Goal: Information Seeking & Learning: Learn about a topic

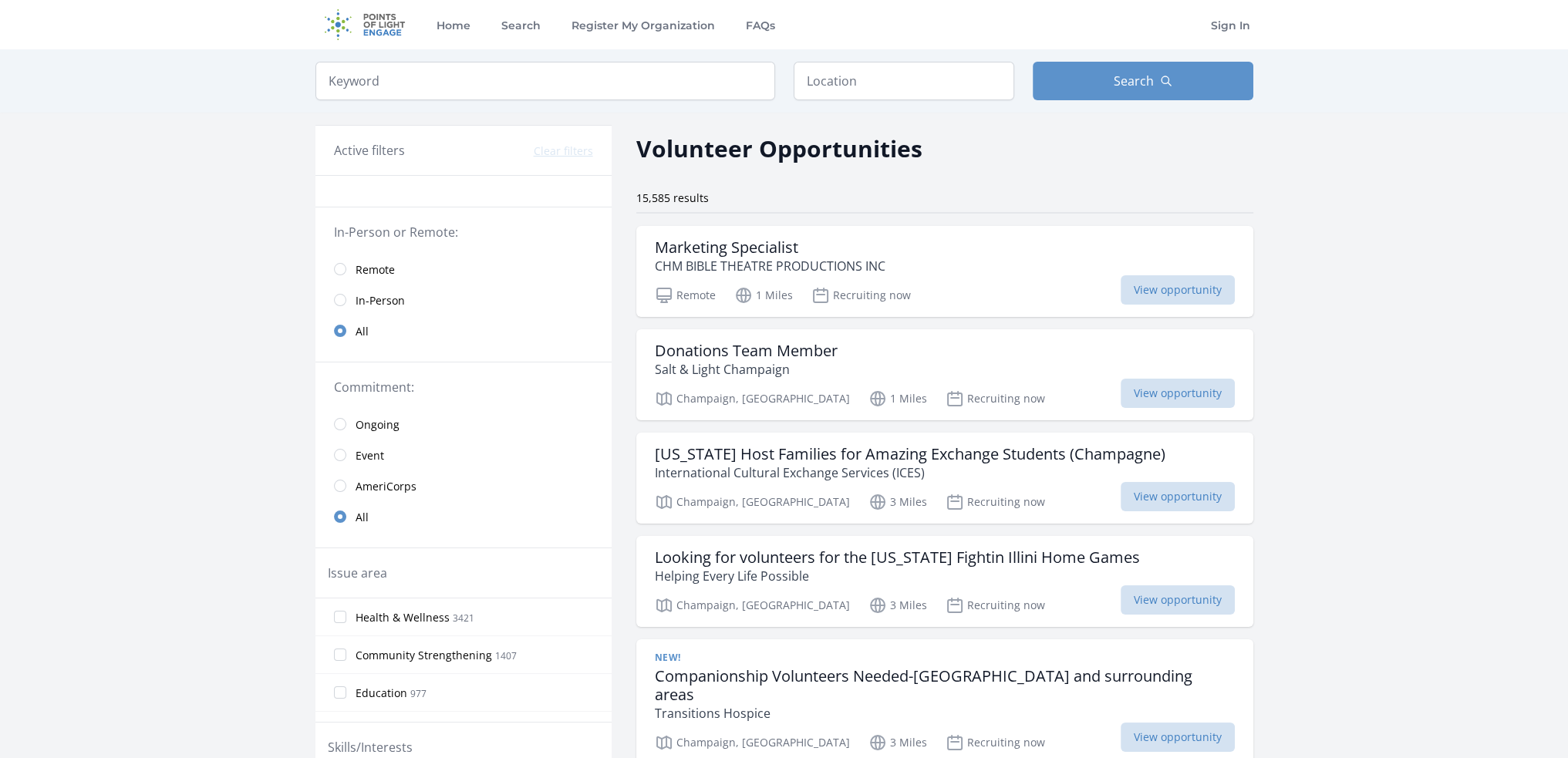
click at [373, 271] on span "Remote" at bounding box center [375, 270] width 40 height 15
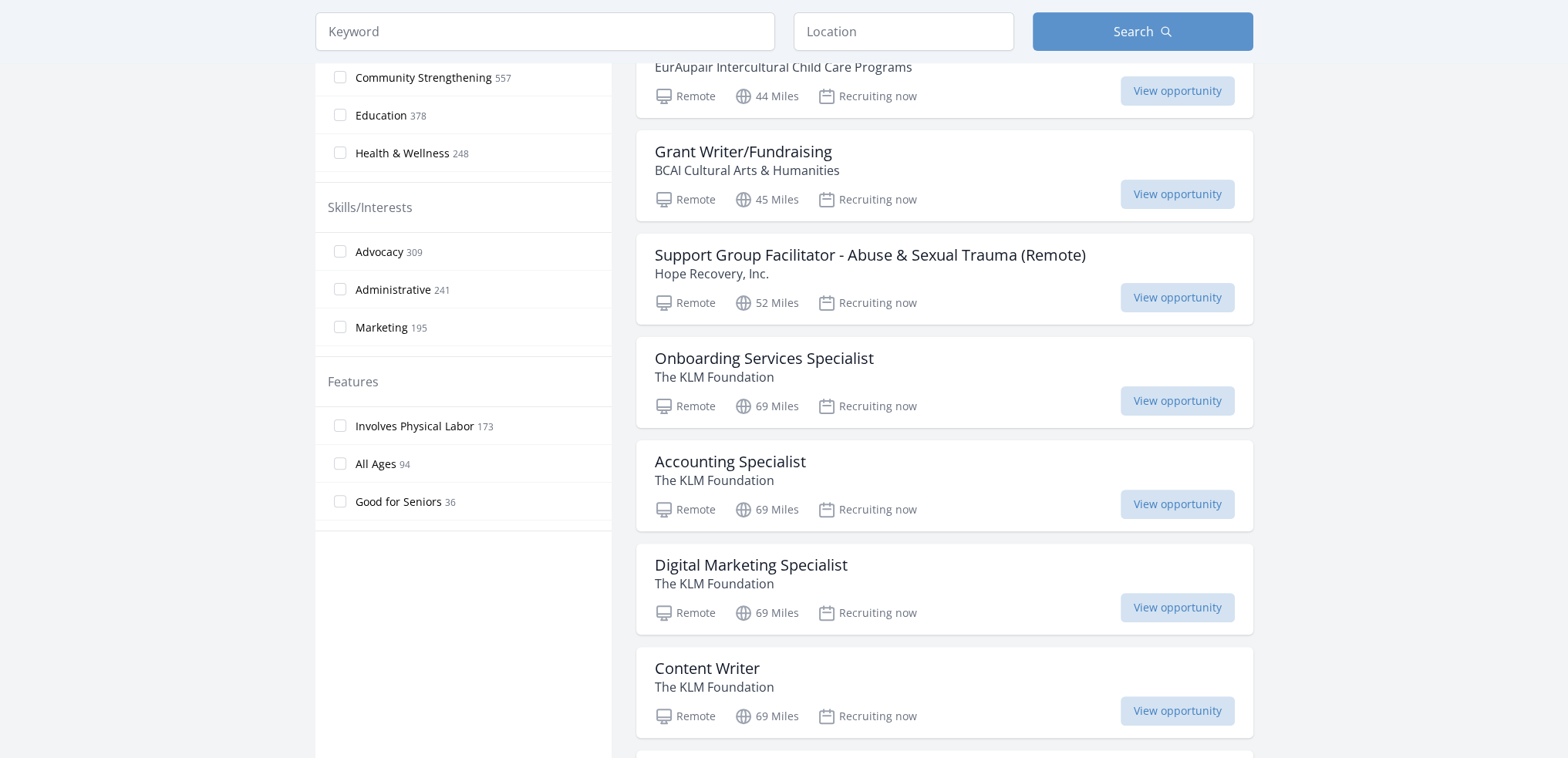
scroll to position [694, 0]
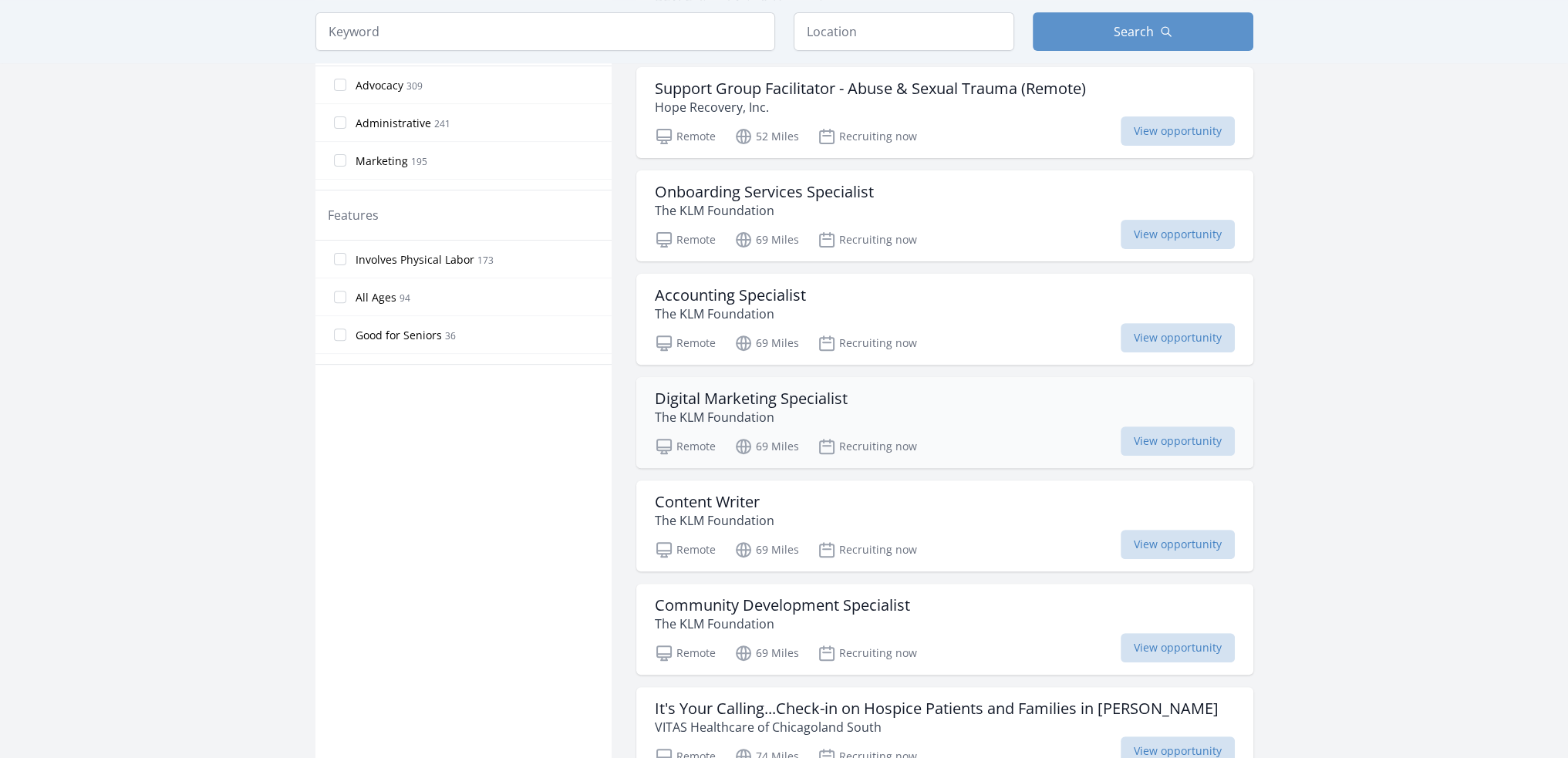
click at [793, 389] on h3 "Digital Marketing Specialist" at bounding box center [750, 398] width 193 height 19
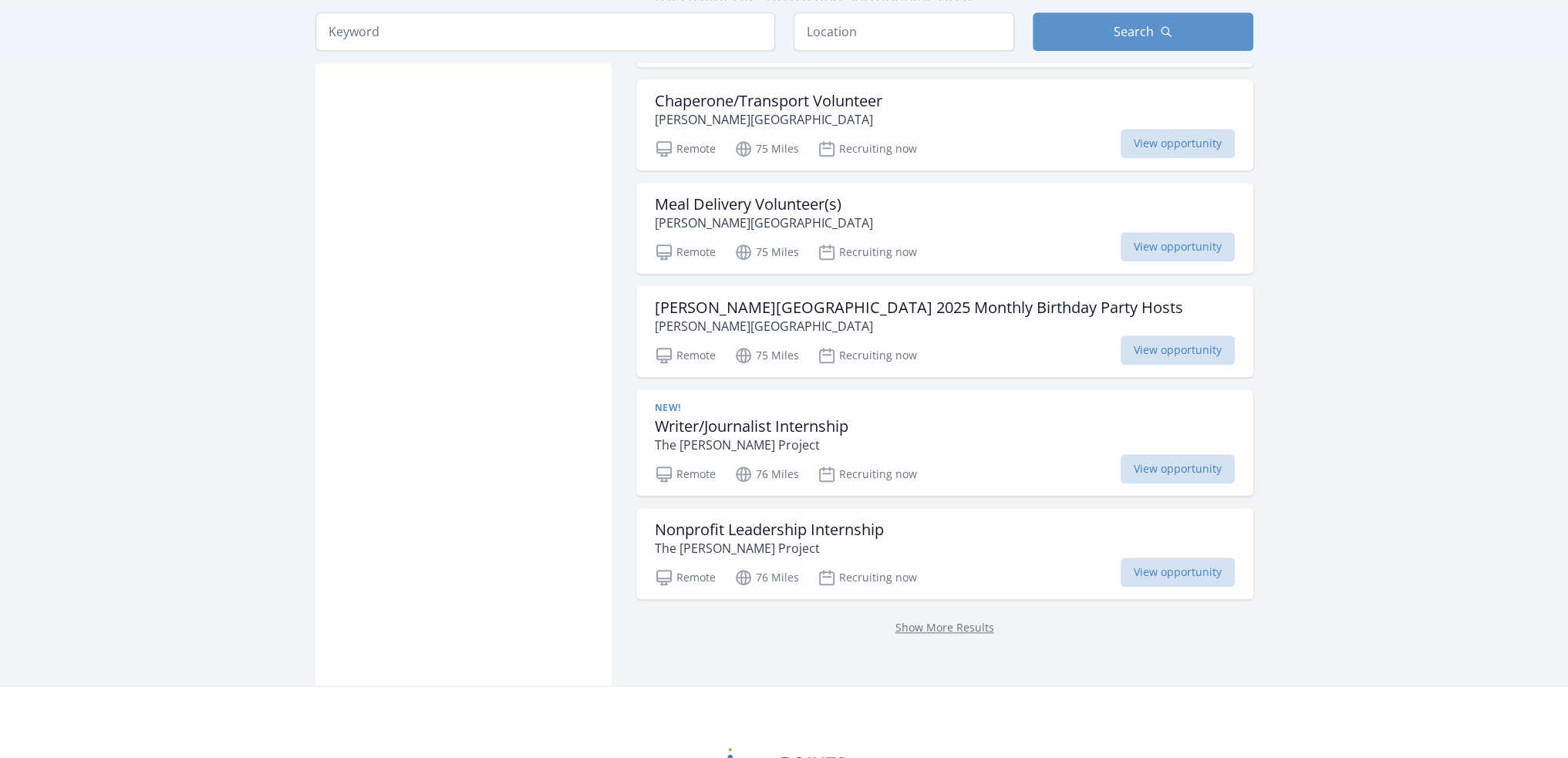
scroll to position [1774, 0]
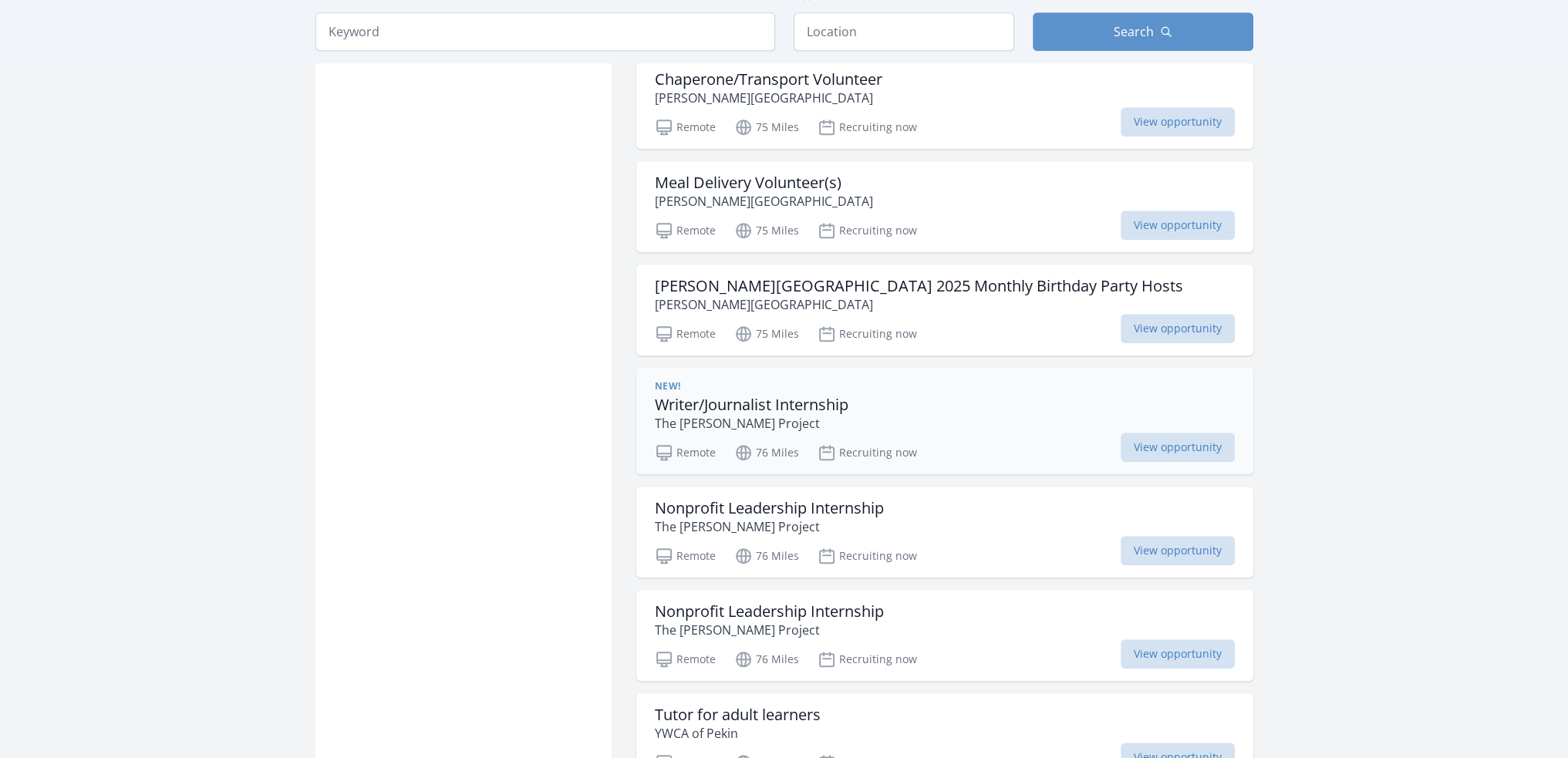
click at [816, 396] on h3 "Writer/Journalist Internship" at bounding box center [751, 405] width 194 height 19
click at [833, 499] on h3 "Nonprofit Leadership Internship" at bounding box center [769, 508] width 229 height 19
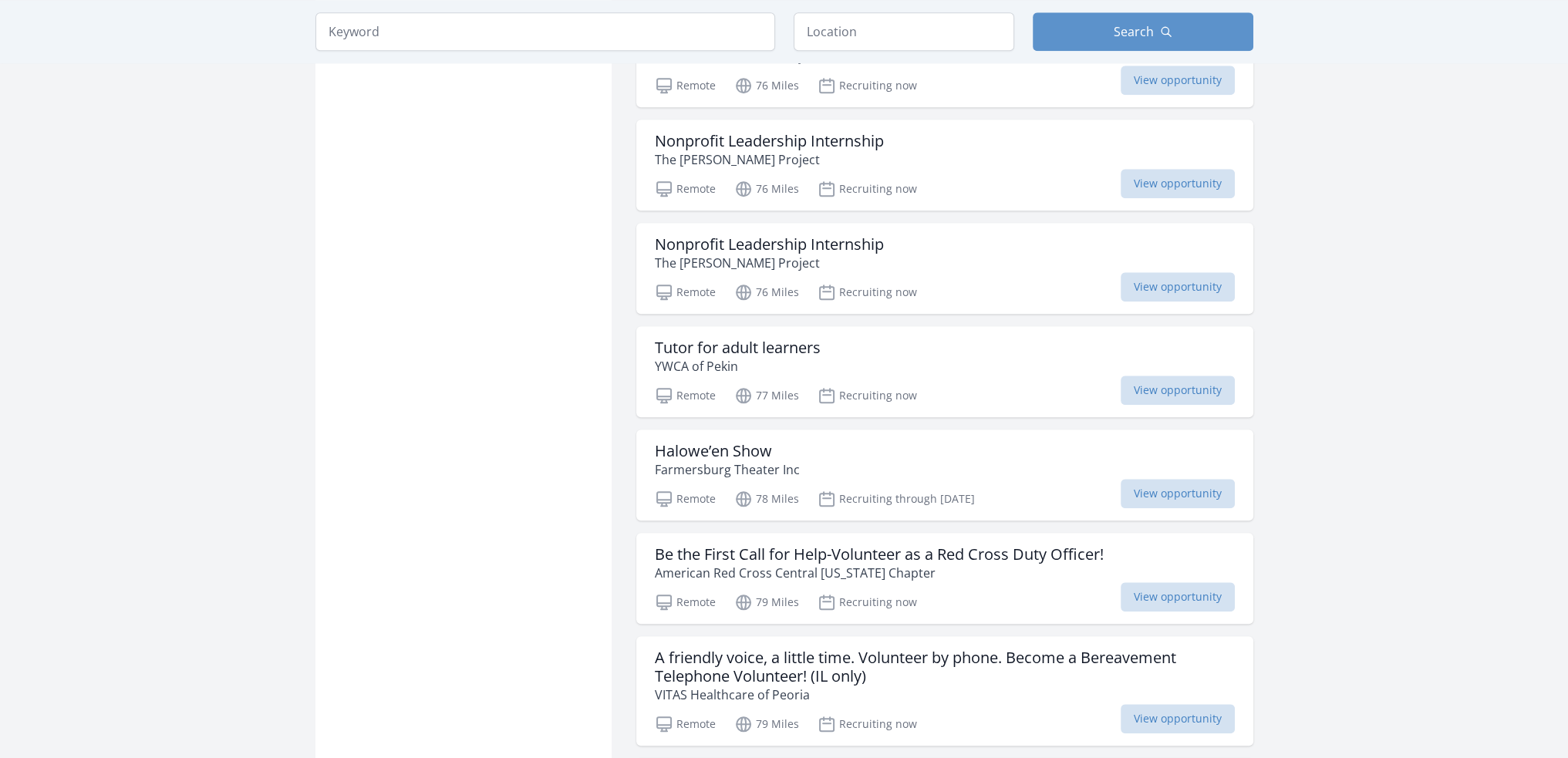
scroll to position [2159, 0]
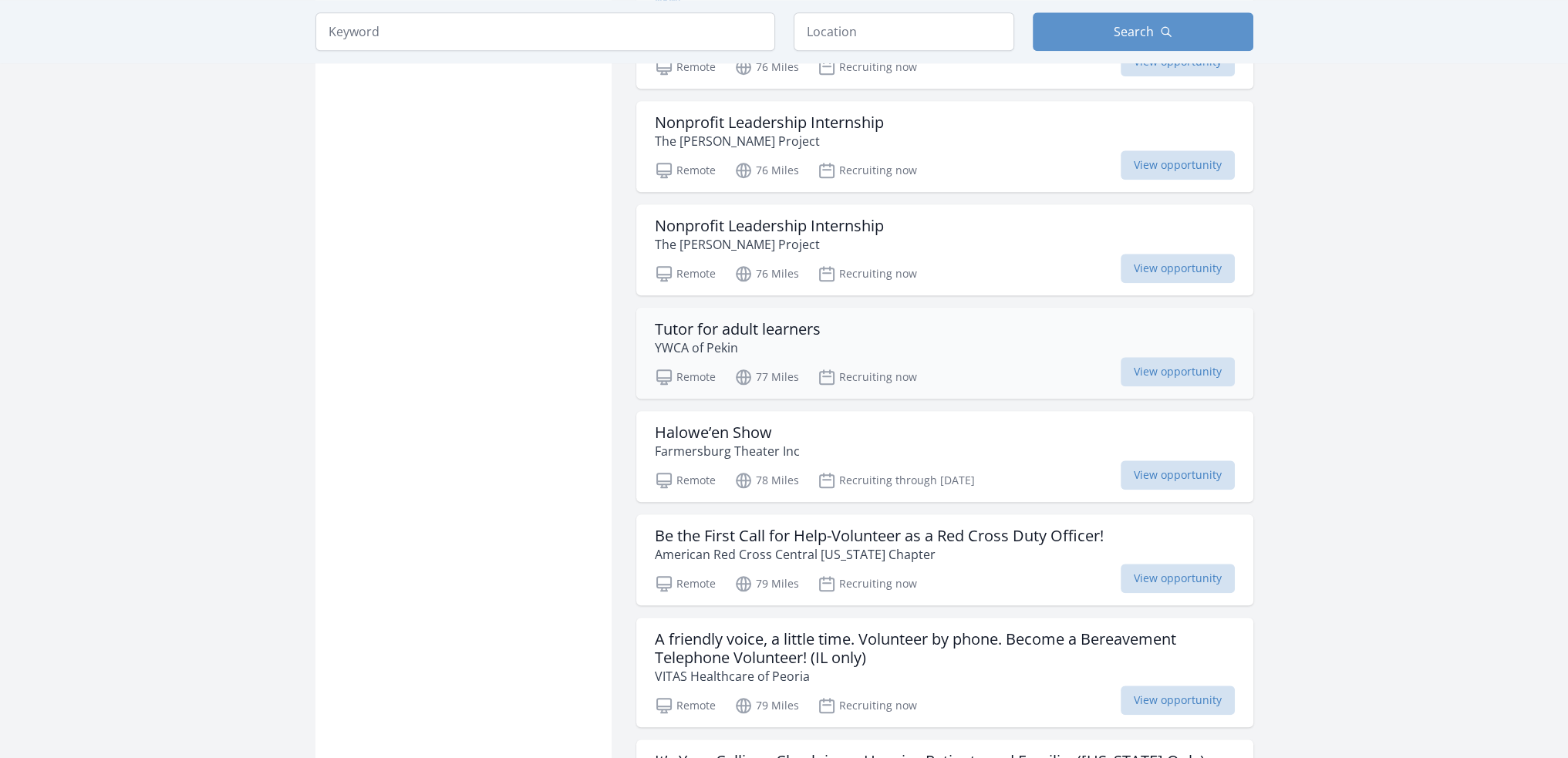
click at [790, 339] on p "YWCA of Pekin" at bounding box center [737, 348] width 166 height 19
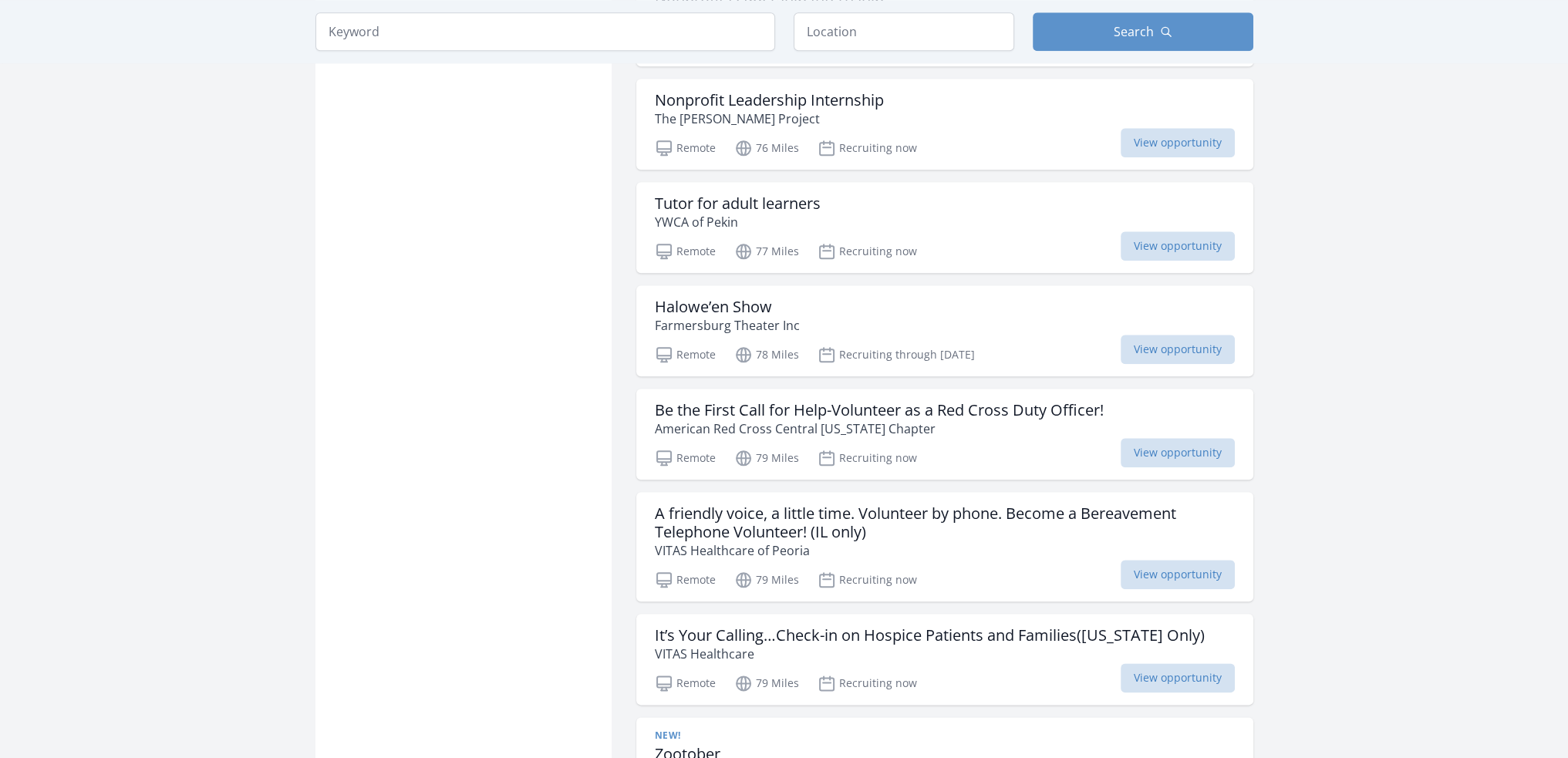
scroll to position [2468, 0]
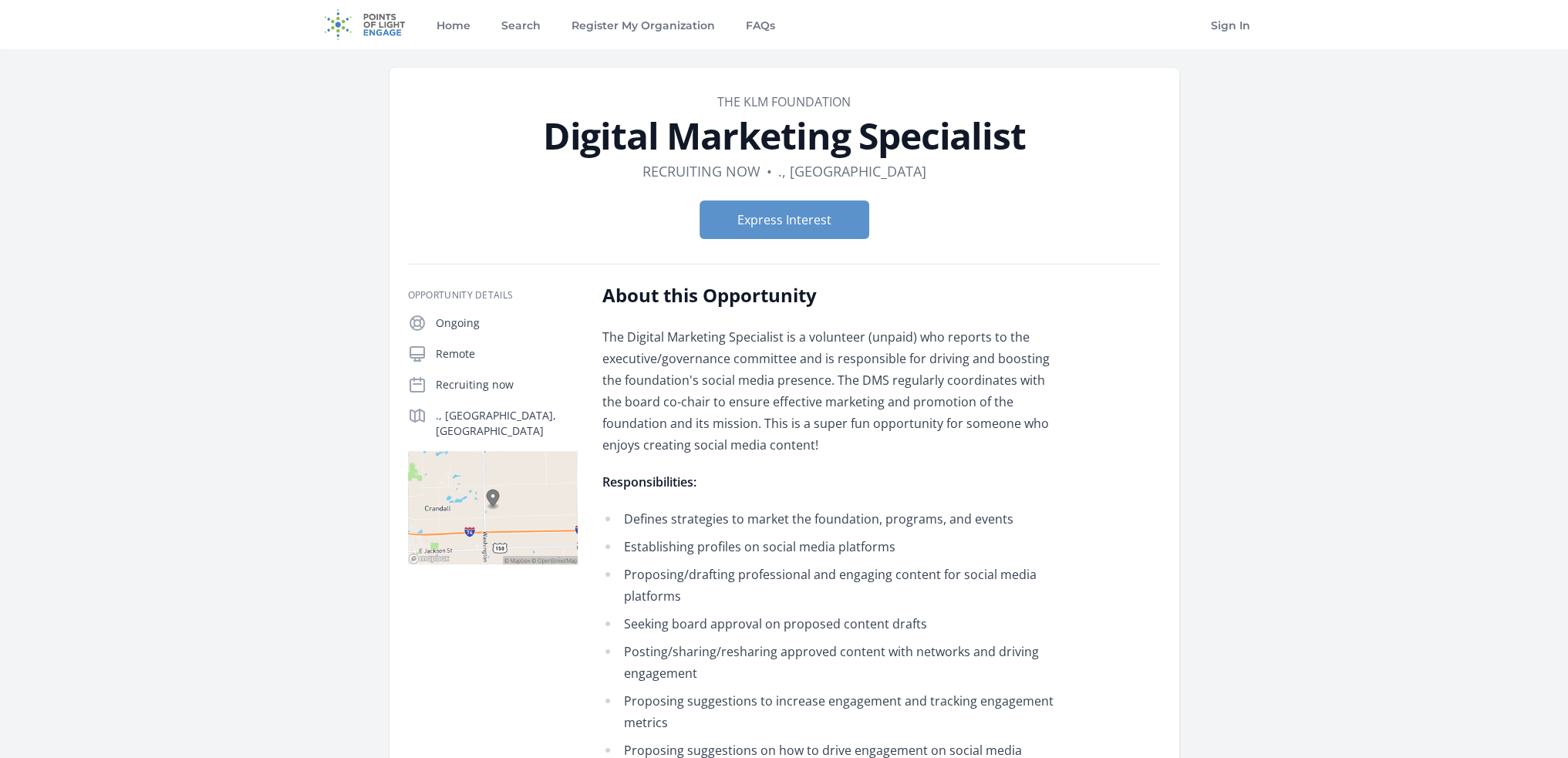
drag, startPoint x: 858, startPoint y: 104, endPoint x: 799, endPoint y: 104, distance: 59.0
click at [799, 104] on dd "The KLM Foundation" at bounding box center [784, 102] width 753 height 19
click at [799, 104] on link "The KLM Foundation" at bounding box center [784, 102] width 133 height 17
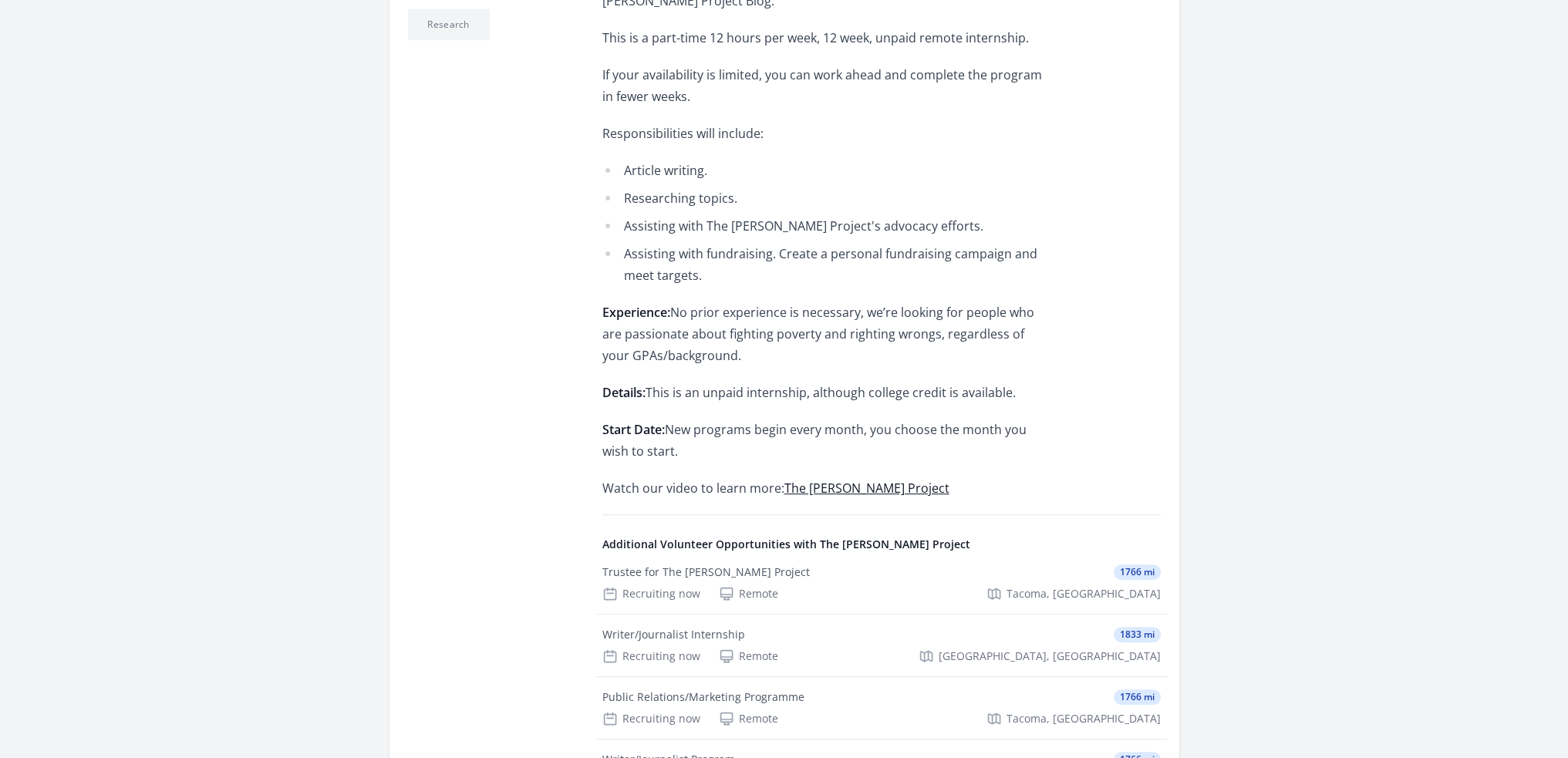
scroll to position [617, 0]
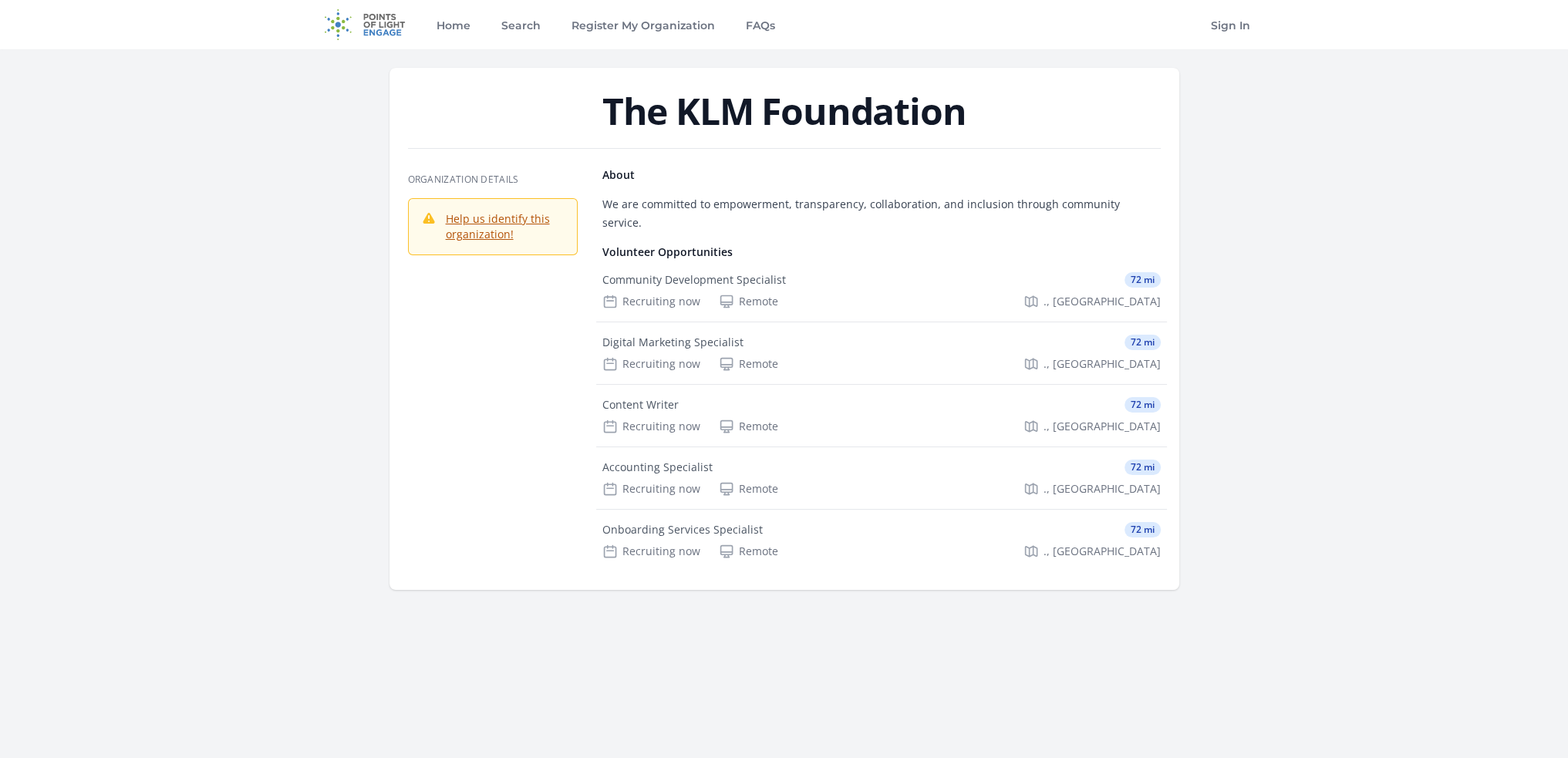
drag, startPoint x: 962, startPoint y: 113, endPoint x: 553, endPoint y: 115, distance: 409.0
click at [553, 115] on h1 "The KLM Foundation" at bounding box center [784, 111] width 753 height 37
copy h1 "The KLM Foundation"
